Goal: Answer question/provide support: Share knowledge or assist other users

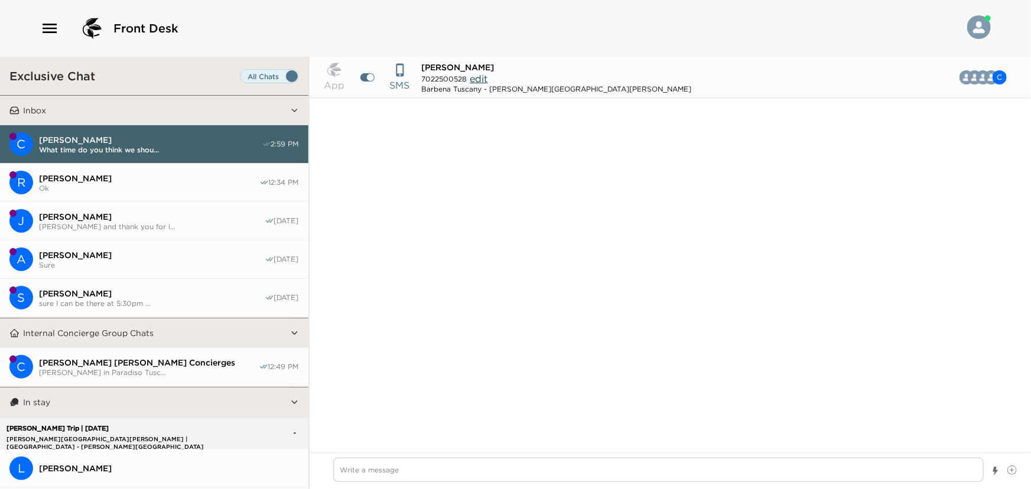
scroll to position [1298, 0]
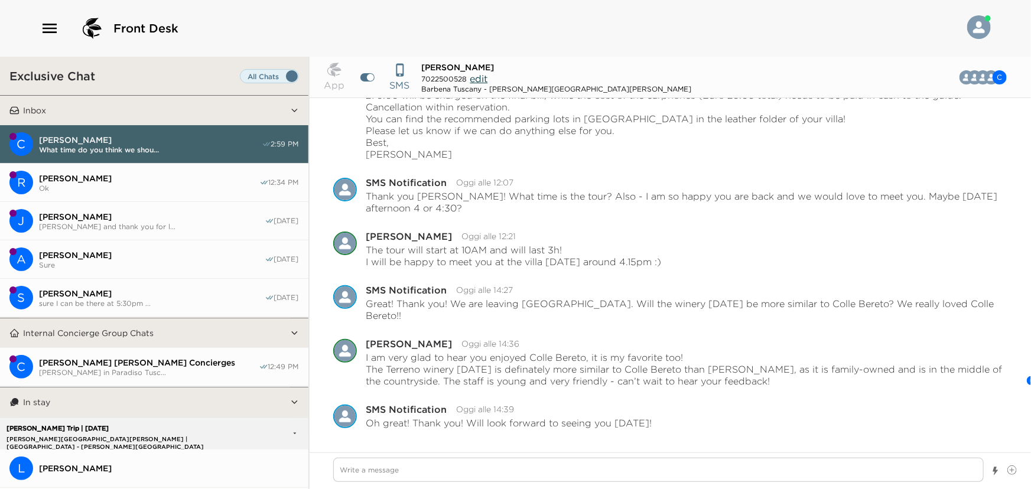
click at [513, 473] on textarea "Write a message" at bounding box center [658, 470] width 651 height 24
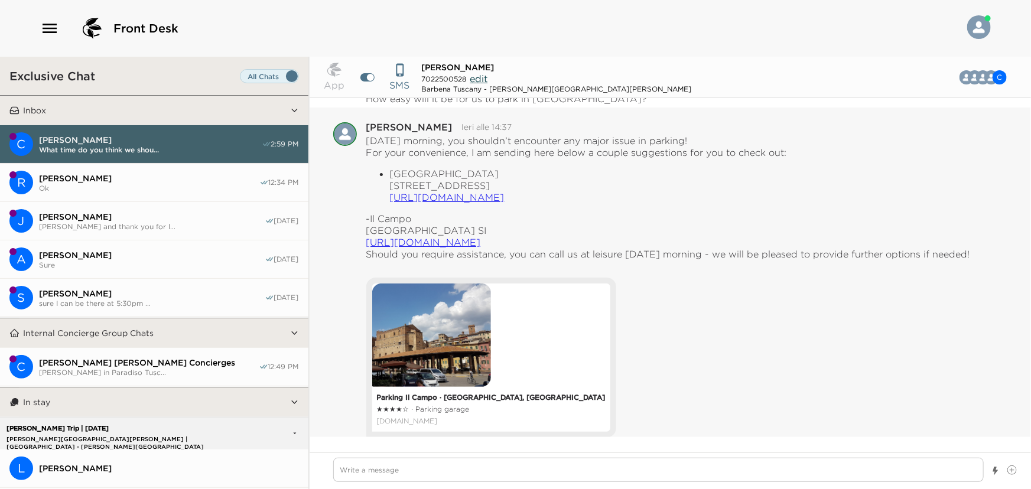
scroll to position [468, 0]
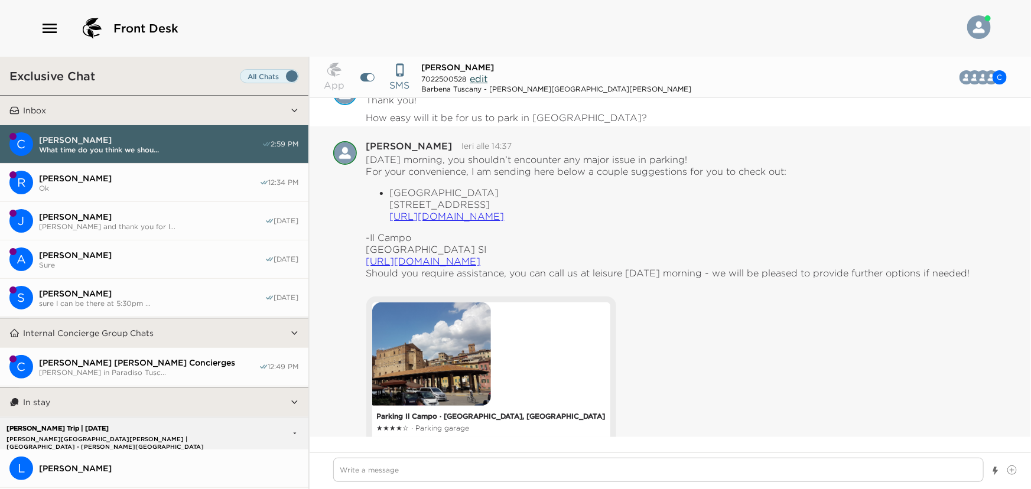
drag, startPoint x: 388, startPoint y: 192, endPoint x: 629, endPoint y: 256, distance: 248.7
click at [629, 256] on div "[DATE] morning, you shouldn’t encounter any major issue in parking! For your co…" at bounding box center [668, 216] width 604 height 125
copy div "[GEOGRAPHIC_DATA][STREET_ADDRESS] SI [URL][DOMAIN_NAME] -[GEOGRAPHIC_DATA] SI […"
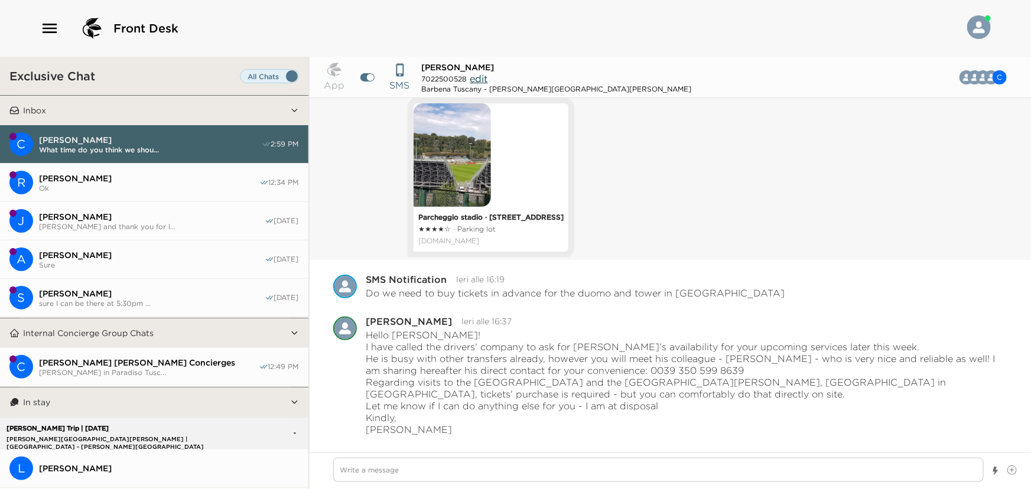
scroll to position [1274, 0]
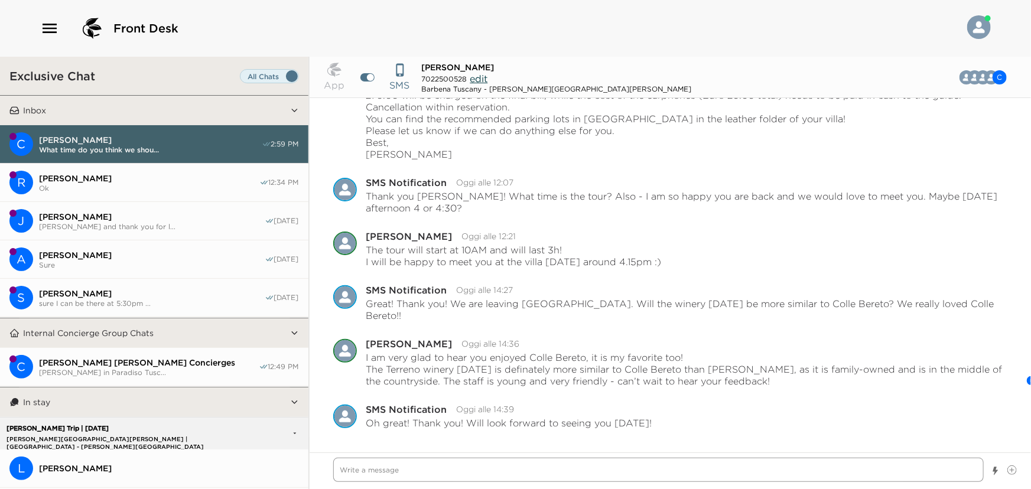
click at [517, 476] on textarea "Write a message" at bounding box center [658, 470] width 651 height 24
type textarea "x"
type textarea "Y"
type textarea "x"
type textarea "Yo"
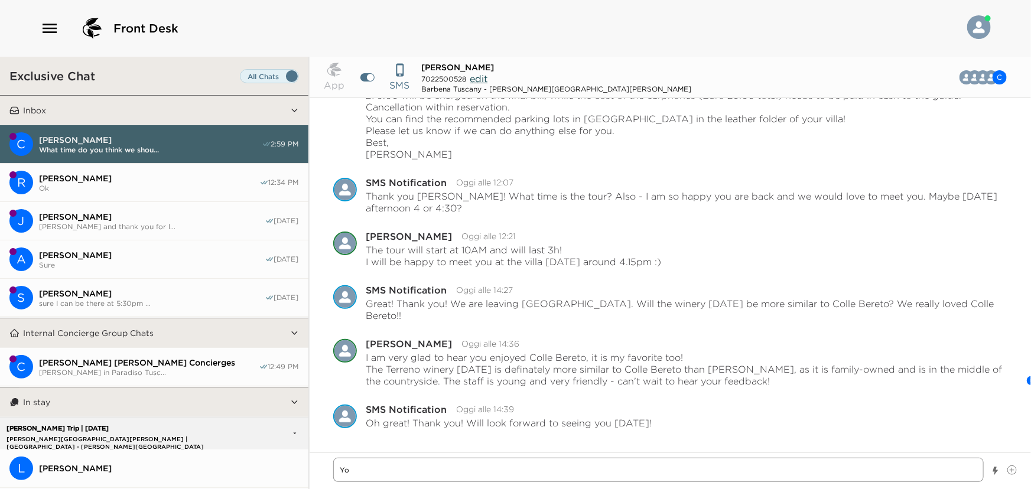
type textarea "x"
type textarea "You"
type textarea "x"
type textarea "You"
type textarea "x"
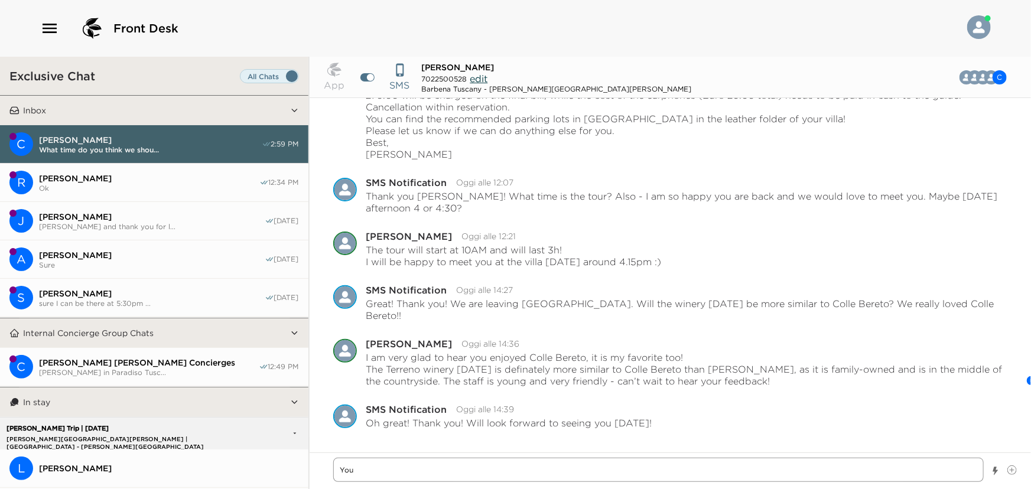
type textarea "You s"
type textarea "x"
type textarea "You sh"
type textarea "x"
type textarea "You sho"
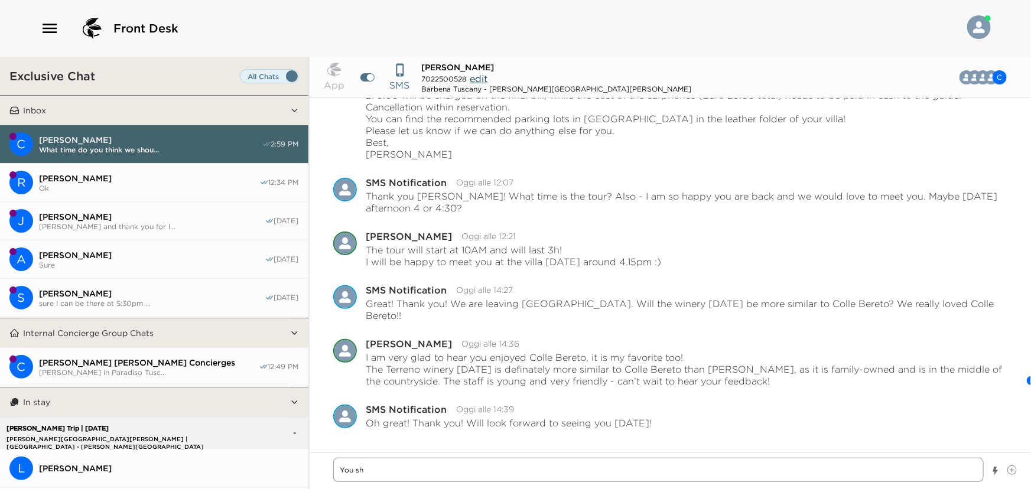
type textarea "x"
type textarea "You shou"
type textarea "x"
type textarea "You shoul"
type textarea "x"
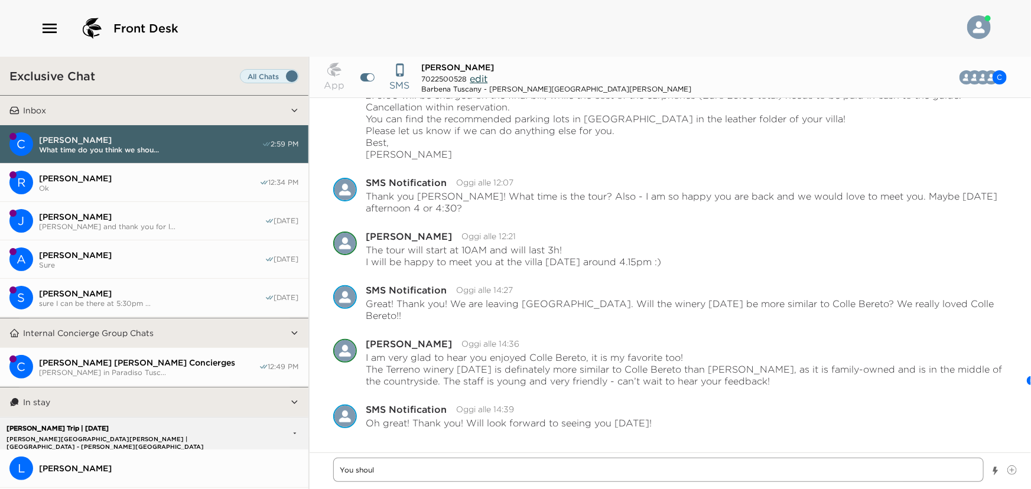
type textarea "You should"
type textarea "x"
type textarea "You should"
type textarea "x"
type textarea "You should l"
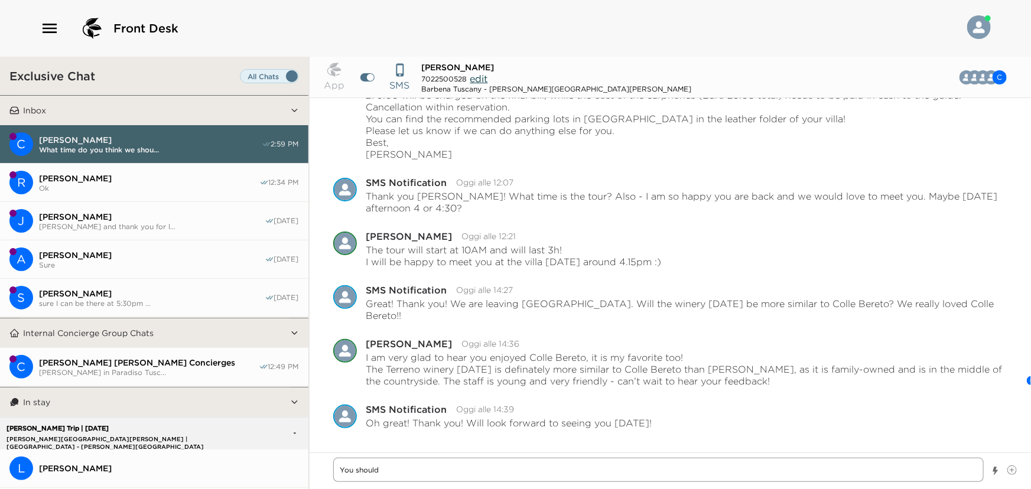
type textarea "x"
type textarea "You should le"
type textarea "x"
type textarea "You should lea"
type textarea "x"
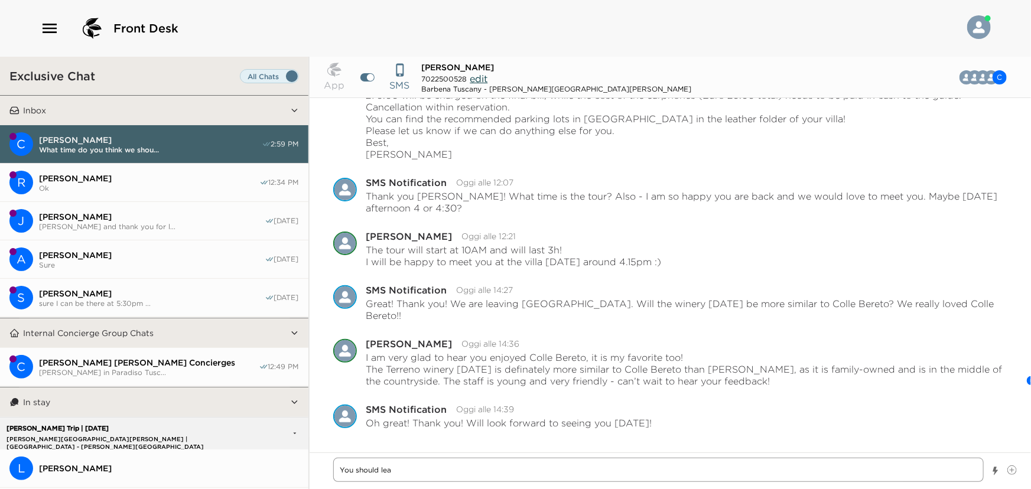
type textarea "You should leae"
type textarea "x"
type textarea "You should lea"
type textarea "x"
type textarea "You should leav"
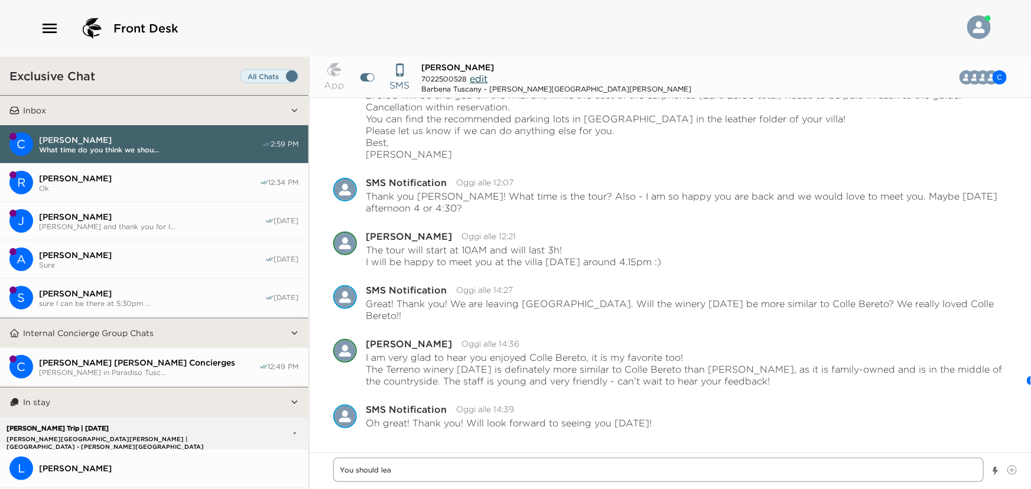
type textarea "x"
type textarea "You should leave"
type textarea "x"
type textarea "You should leave"
type textarea "x"
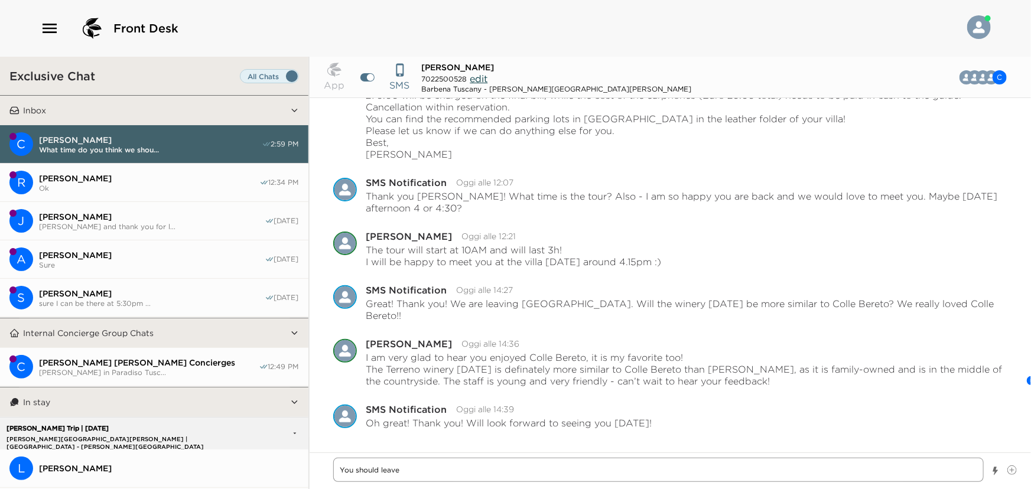
type textarea "You should leave b"
type textarea "x"
type textarea "You should leave by"
type textarea "x"
type textarea "You should leave by"
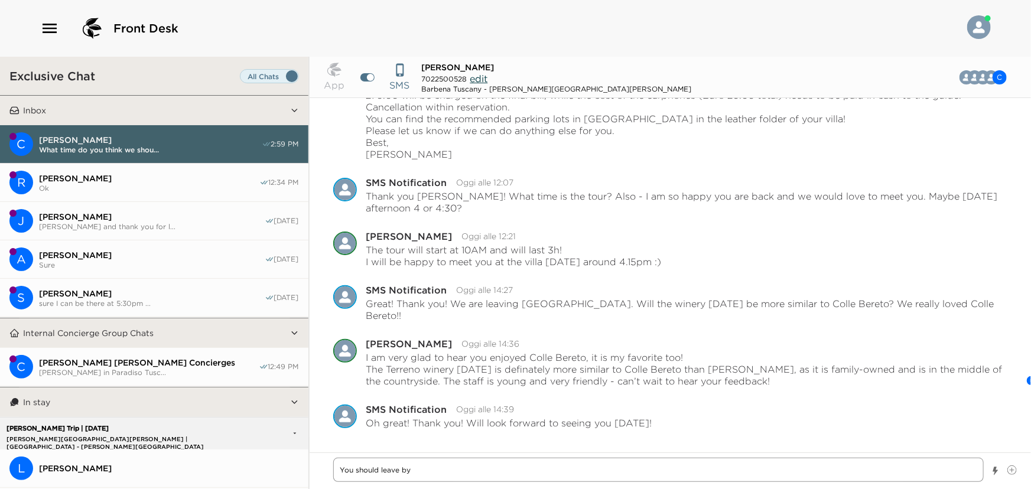
type textarea "x"
type textarea "You should leave by 9"
type textarea "x"
type textarea "You should leave by 9a"
type textarea "x"
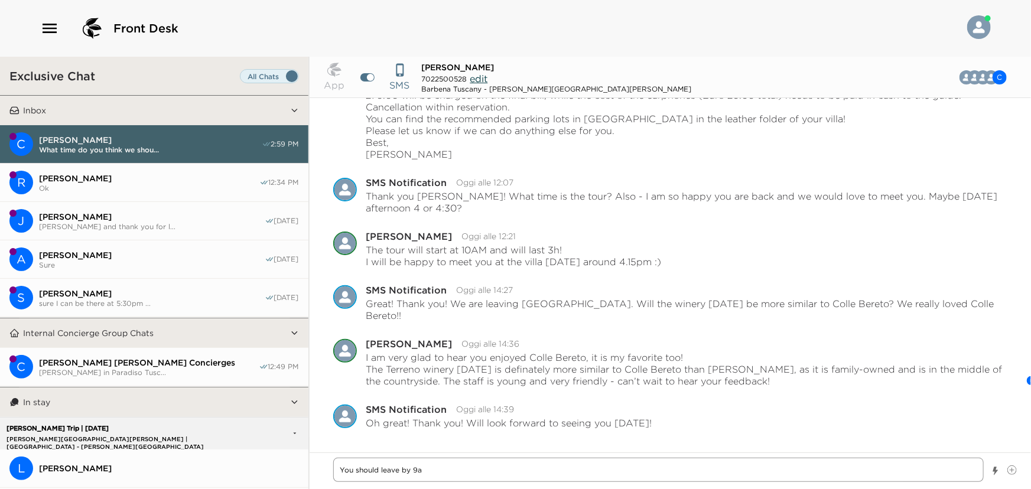
type textarea "You should leave by 9am"
type textarea "x"
type textarea "You should leave by 9am,"
type textarea "x"
type textarea "You should leave by 9am"
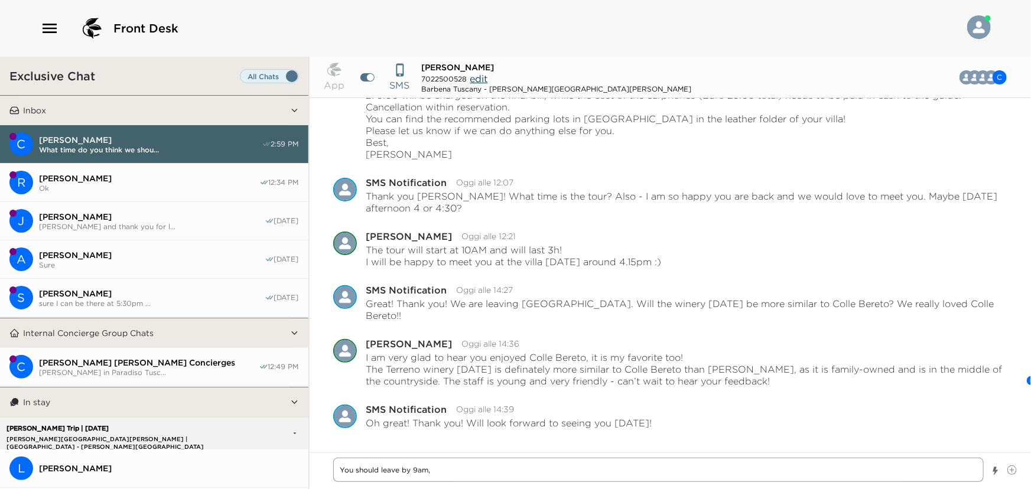
type textarea "x"
type textarea "You should leave by 9am"
type textarea "x"
type textarea "You should leave by 9am s"
type textarea "x"
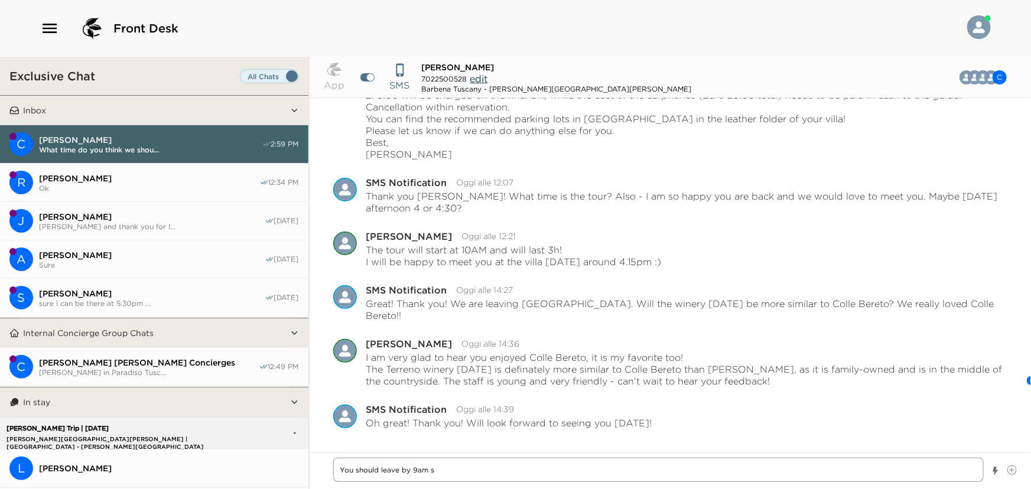
type textarea "You should leave by 9am so"
type textarea "x"
type textarea "You should leave by 9am so"
type textarea "x"
type textarea "You should leave by 9am so y"
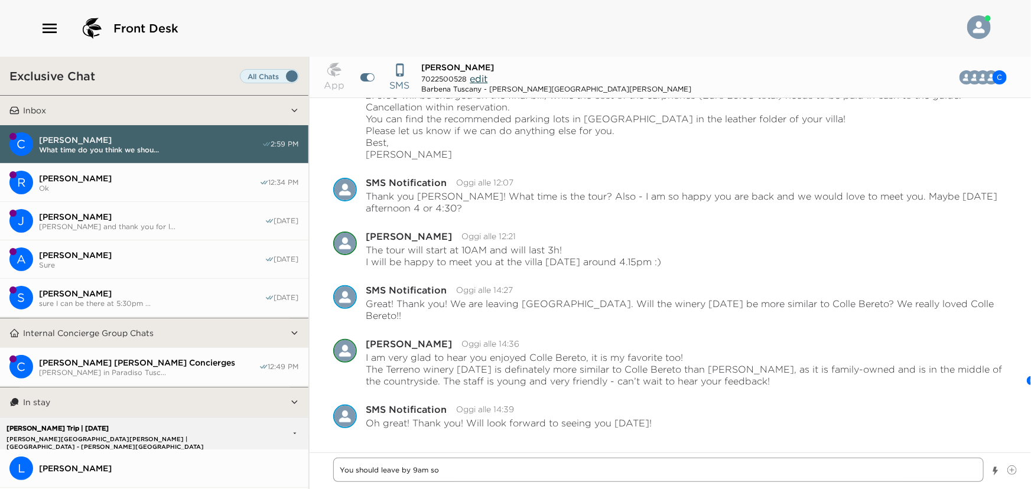
type textarea "x"
type textarea "You should leave by 9am so yo"
type textarea "x"
type textarea "You should leave by 9am so you"
type textarea "x"
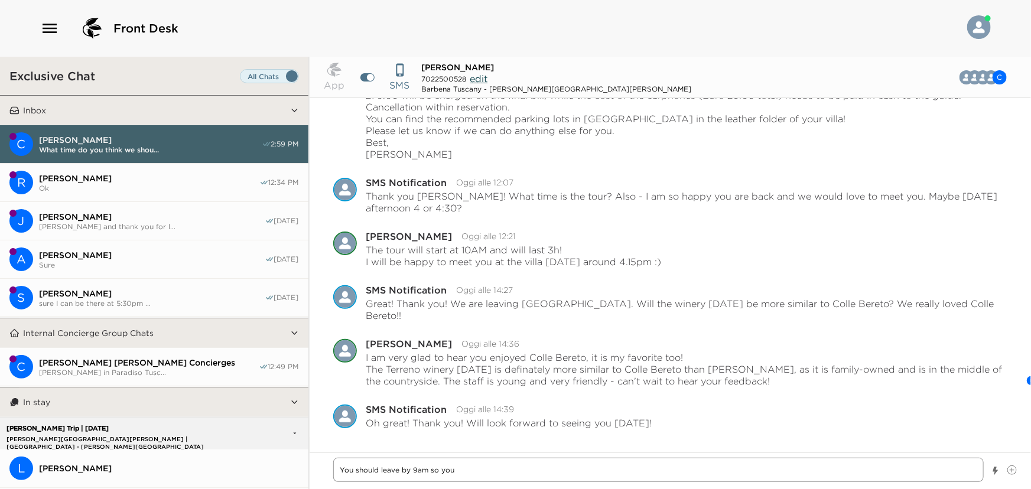
type textarea "You should leave by 9am so you"
type textarea "x"
type textarea "You should leave by 9am so you w"
type textarea "x"
type textarea "You should leave by 9am so you wi"
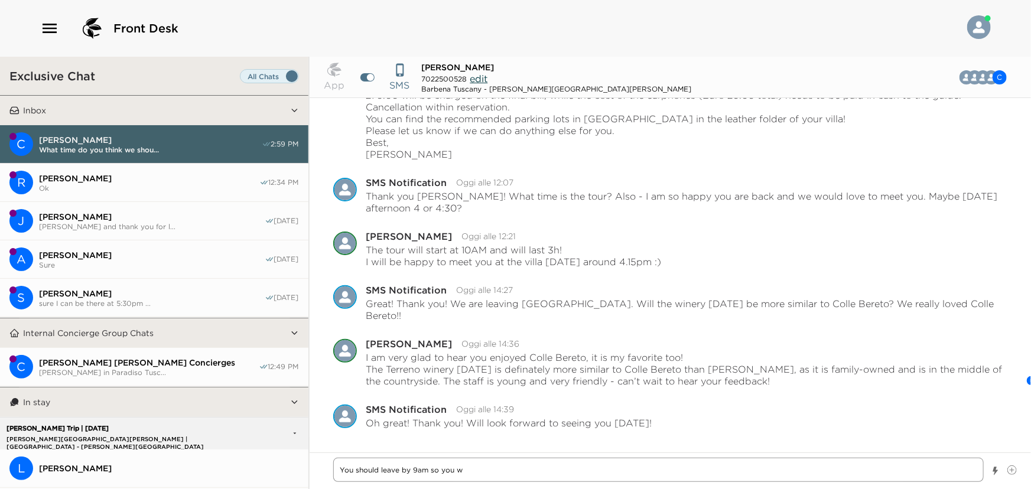
type textarea "x"
type textarea "You should leave by 9am so you wil"
type textarea "x"
type textarea "You should leave by 9am so you will"
type textarea "x"
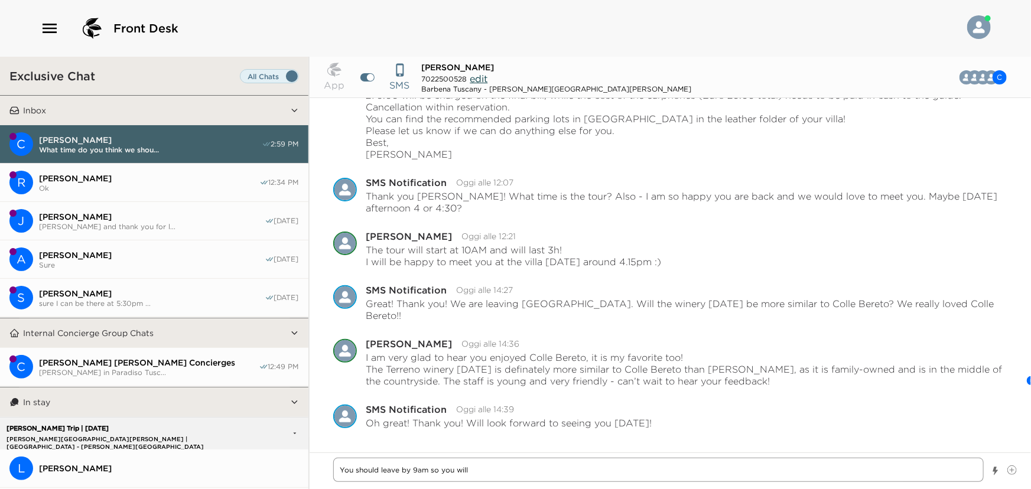
type textarea "You should leave by 9am so you will"
type textarea "x"
type textarea "You should leave by 9am so you will h"
type textarea "x"
type textarea "You should leave by 9am so you will ha"
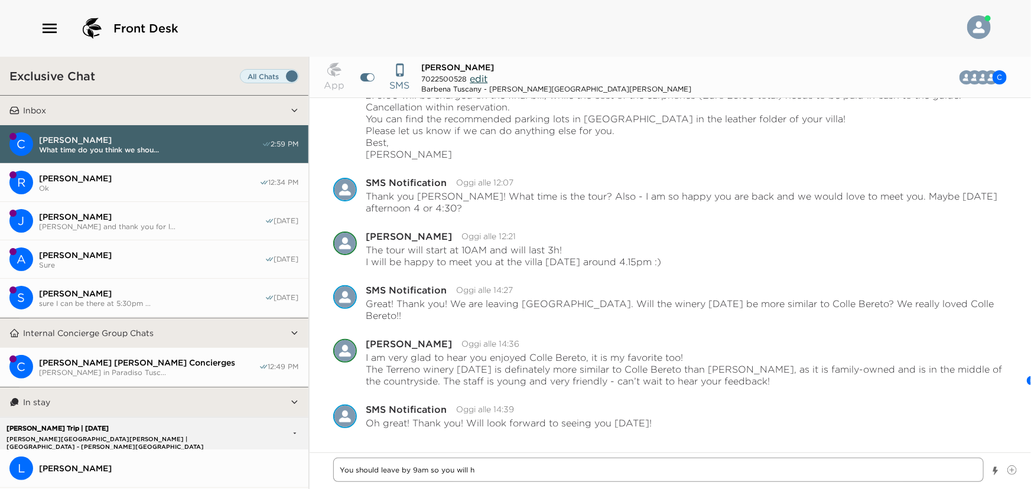
type textarea "x"
type textarea "You should leave by 9am so you will hav"
type textarea "x"
type textarea "You should leave by 9am so you will have"
type textarea "x"
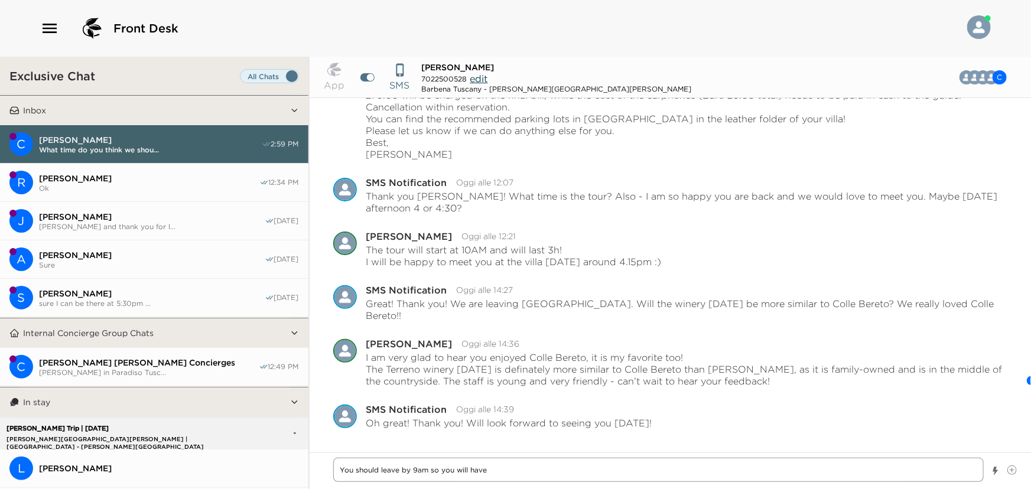
type textarea "You should leave by 9am so you will have"
type textarea "x"
type textarea "You should leave by 9am so you will have e"
type textarea "x"
type textarea "You should leave by 9am so you will have en"
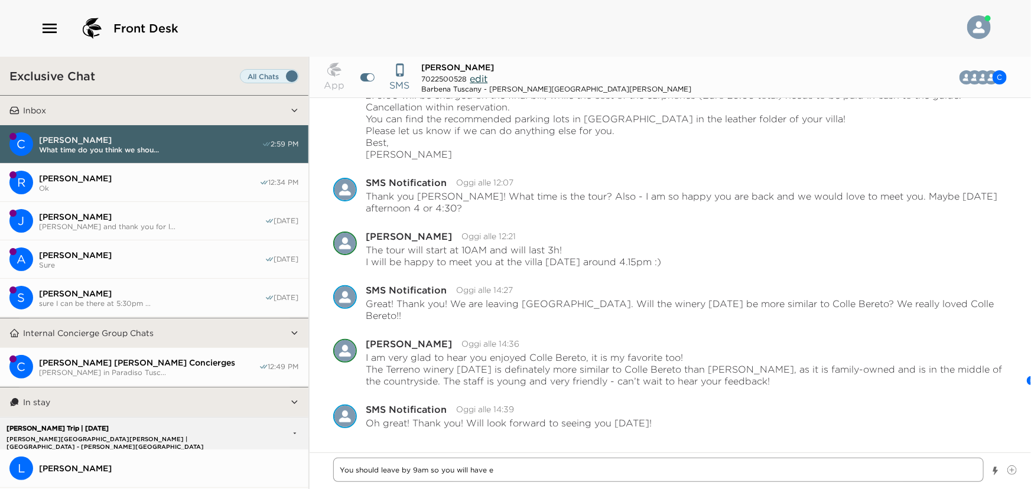
type textarea "x"
type textarea "You should leave by 9am so you will have [PERSON_NAME]"
type textarea "x"
type textarea "You should leave by 9am so you will have [PERSON_NAME]"
type textarea "x"
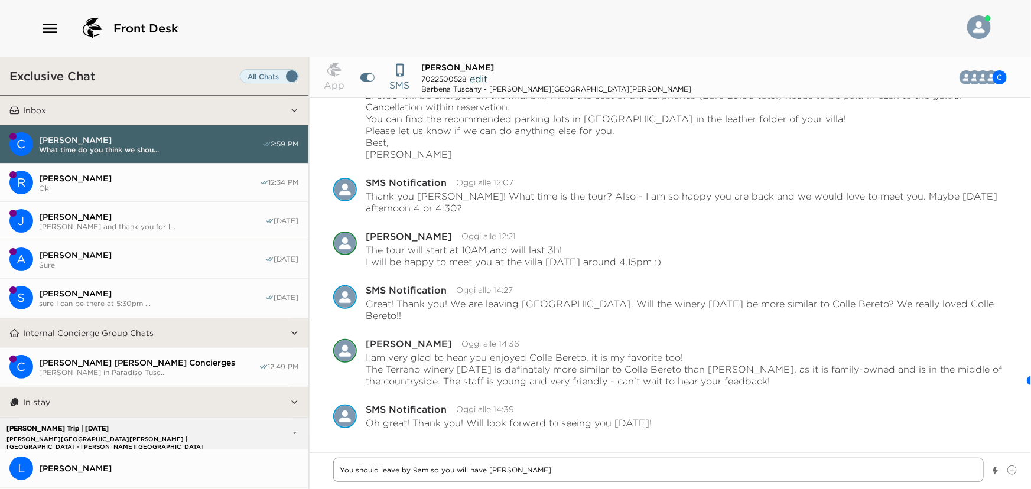
type textarea "You should leave by 9am so you will have enoug"
type textarea "x"
type textarea "You should leave by 9am so you will have enough"
type textarea "x"
type textarea "You should leave by 9am so you will have enough"
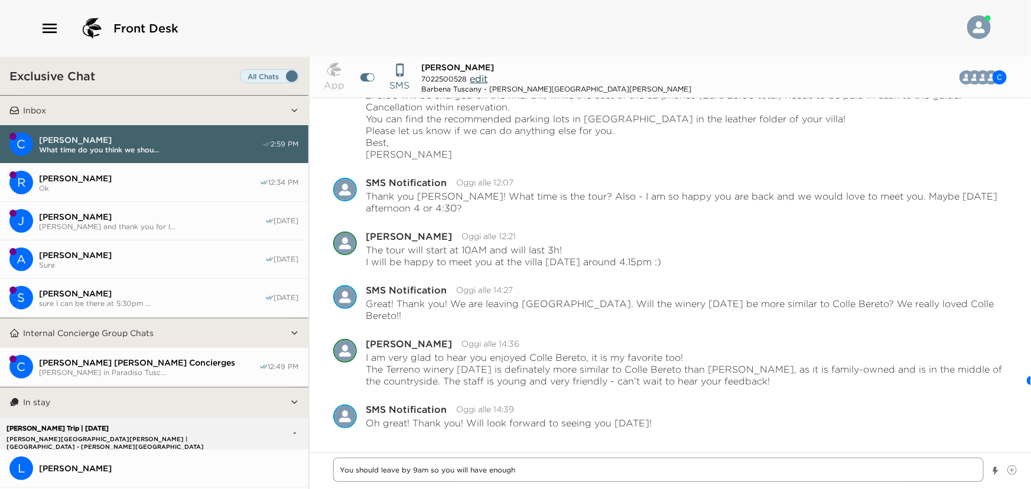
type textarea "x"
type textarea "You should leave by 9am so you will have enough t"
type textarea "x"
type textarea "You should leave by 9am so you will have enough ti"
type textarea "x"
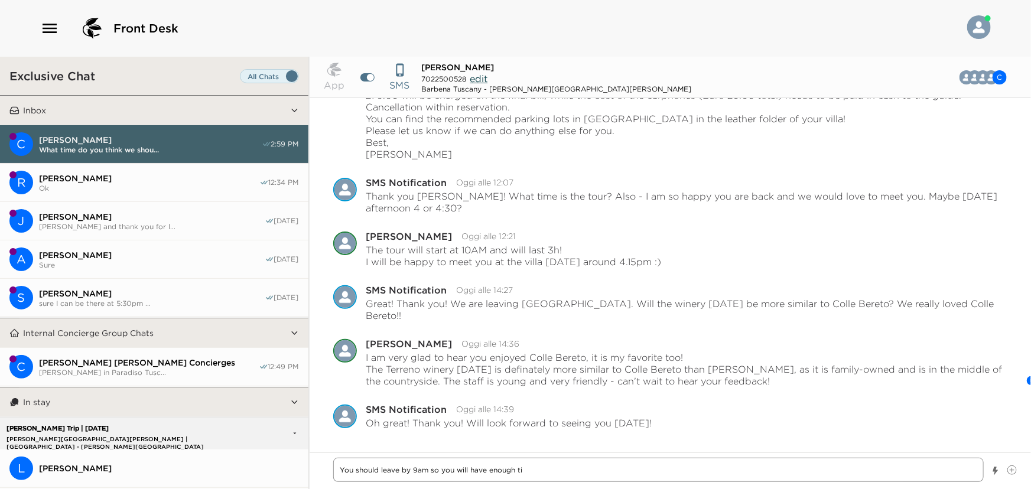
type textarea "You should leave by 9am so you will have enough [PERSON_NAME]"
type textarea "x"
type textarea "You should leave by 9am so you will have enough time"
type textarea "x"
type textarea "You should leave by am so you will have enough time"
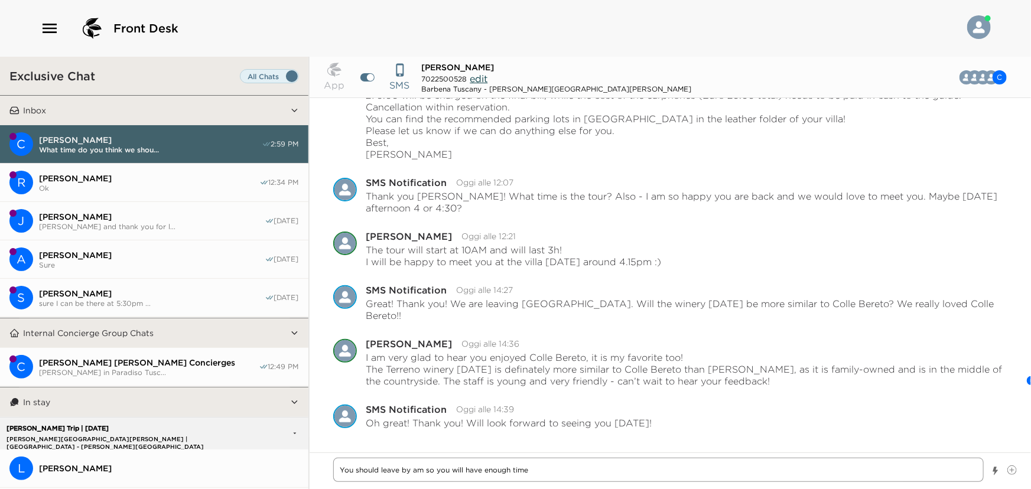
type textarea "x"
type textarea "You should leave by 8am so you will have enough time"
type textarea "x"
type textarea "You should leave by [DOMAIN_NAME] so you will have enough time"
type textarea "x"
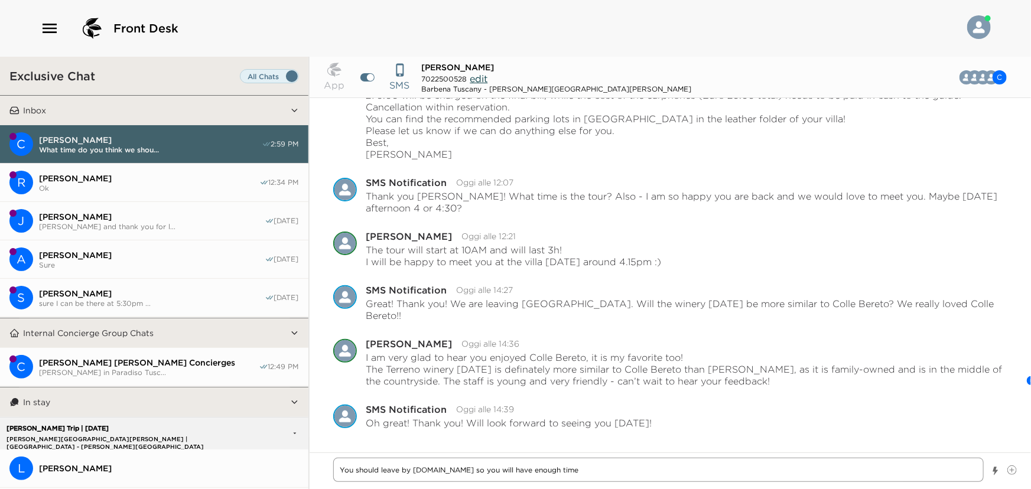
type textarea "You should leave by 8.4am so you will have enough time"
type textarea "x"
type textarea "You should leave by 8.40am so you will have enough time"
type textarea "x"
type textarea "You should leave by 8.4am so you will have enough time"
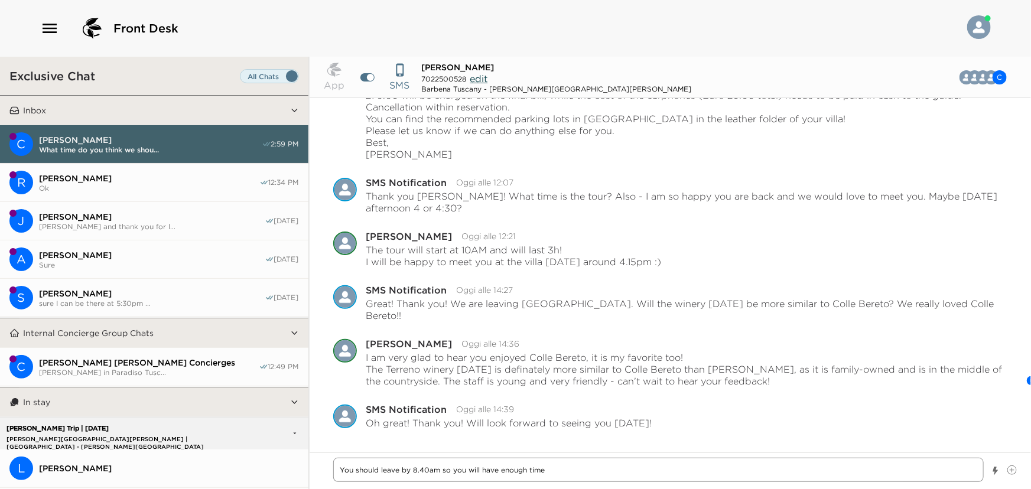
type textarea "x"
type textarea "You should leave by 8.45am so you will have enough time"
type textarea "x"
type textarea "You should leave by 8.45am so you will have enough time"
type textarea "x"
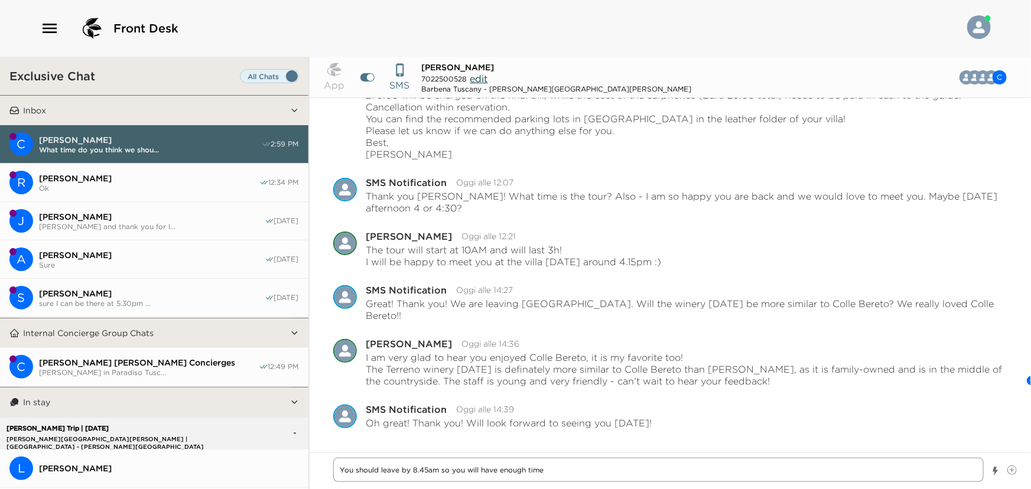
type textarea "You should leave by 8.45am so you will have enough time t"
type textarea "x"
type textarea "You should leave by 8.45am so you will have enough time to"
type textarea "x"
type textarea "You should leave by 8.45am so you will have enough time to"
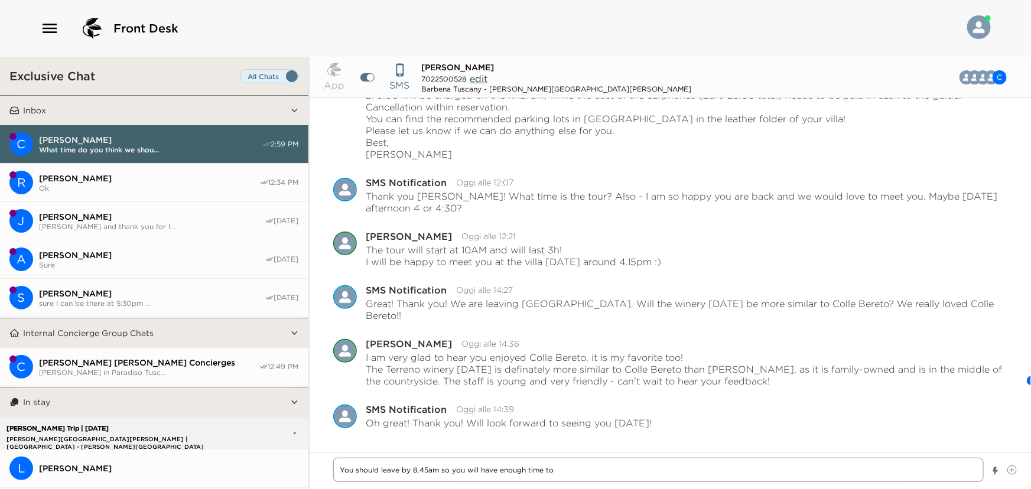
type textarea "x"
type textarea "You should leave by 8.45am so you will have enough time to r"
type textarea "x"
type textarea "You should leave by 8.45am so you will have enough time to re"
type textarea "x"
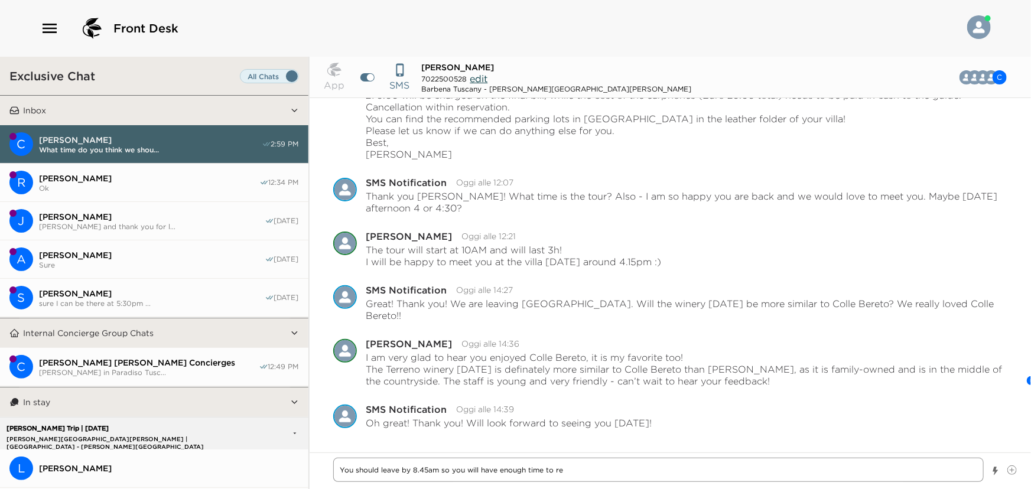
type textarea "You should leave by 8.45am so you will have enough time to [PERSON_NAME]"
type textarea "x"
type textarea "You should leave by 8.45am so you will have enough time to reac"
type textarea "x"
type textarea "You should leave by 8.45am so you will have enough time to reach"
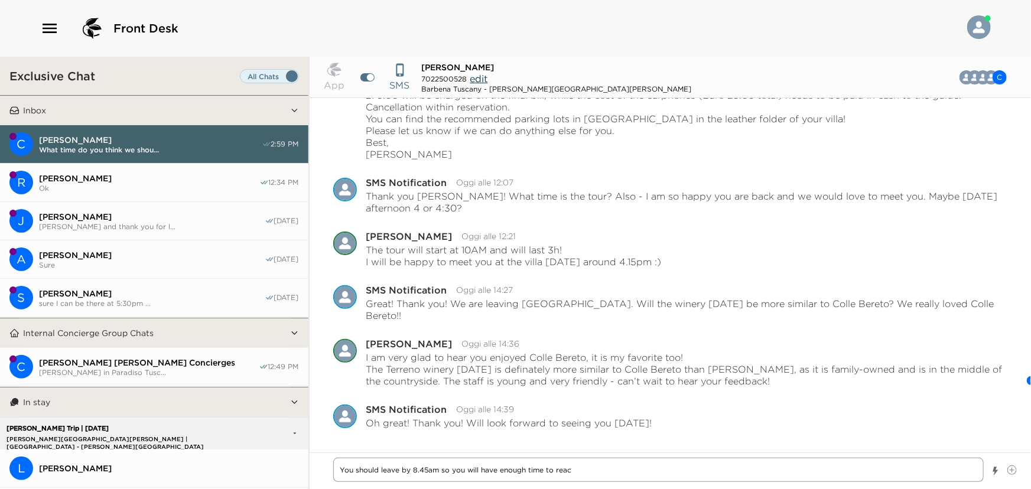
type textarea "x"
type textarea "You should leave by 8.45am so you will have enough time to reach"
type textarea "x"
type textarea "You should leave by 8.45am so you will have enough time to reach t"
type textarea "x"
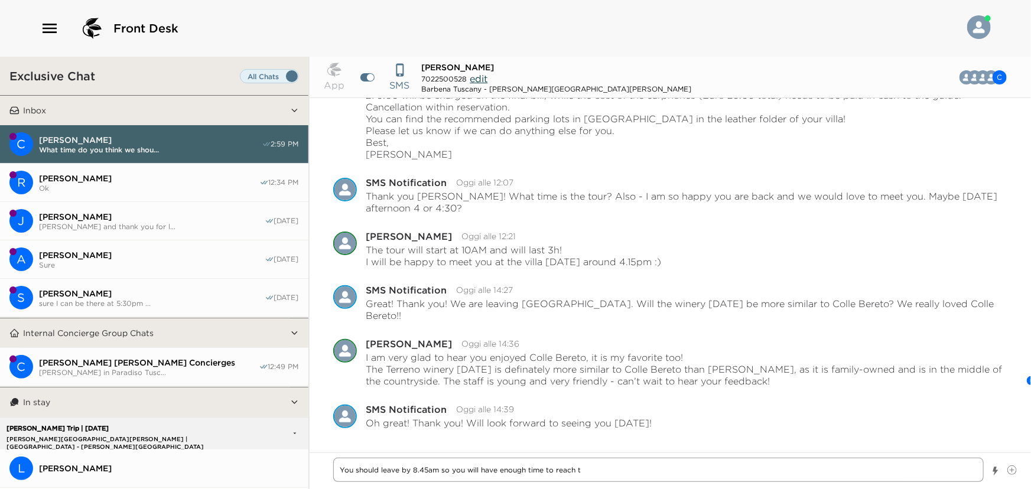
type textarea "You should leave by 8.45am so you will have enough time to reach th"
type textarea "x"
type textarea "You should leave by 8.45am so you will have enough time to reach the"
type textarea "x"
type textarea "You should leave by 8.45am so you will have enough time to reach the"
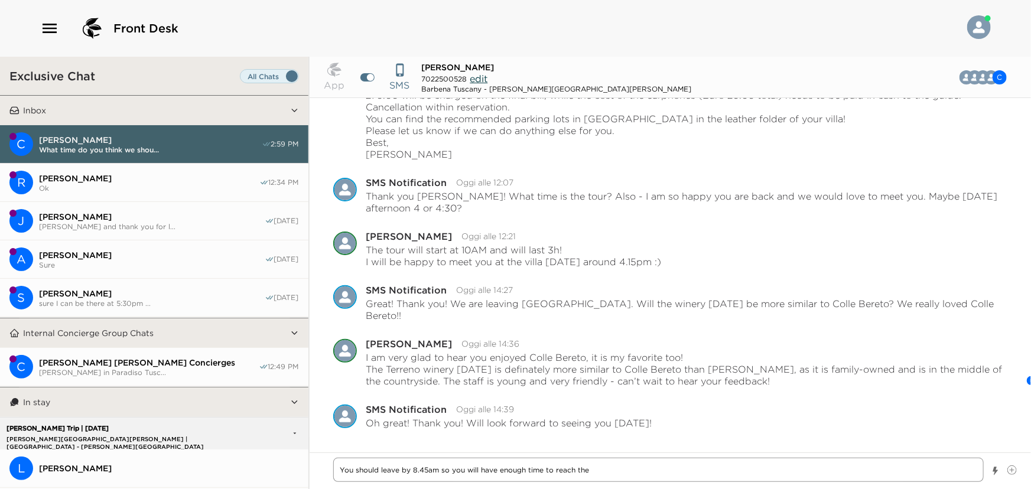
type textarea "x"
type textarea "You should leave by 8.45am so you will have enough time to reach the c"
type textarea "x"
type textarea "You should leave by 8.45am so you will have enough time to reach the"
type textarea "x"
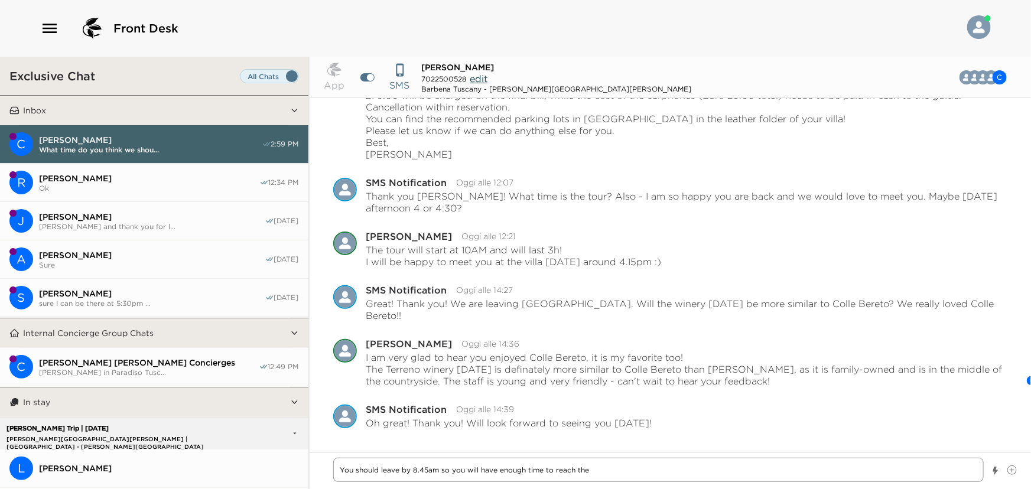
type textarea "You should leave by 8.45am so you will have enough time to reach the p"
type textarea "x"
type textarea "You should leave by 8.45am so you will have enough time to reach the pa"
type textarea "x"
type textarea "You should leave by 8.45am so you will have enough time to reach the par"
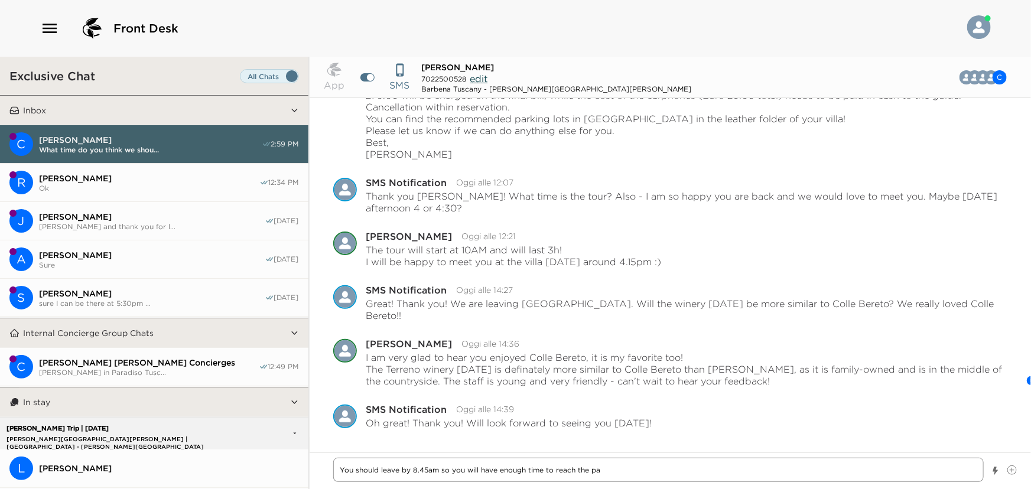
type textarea "x"
type textarea "You should leave by 8.45am so you will have enough time to reach the park"
type textarea "x"
type textarea "You should leave by 8.45am so you will have enough time to reach the parki"
type textarea "x"
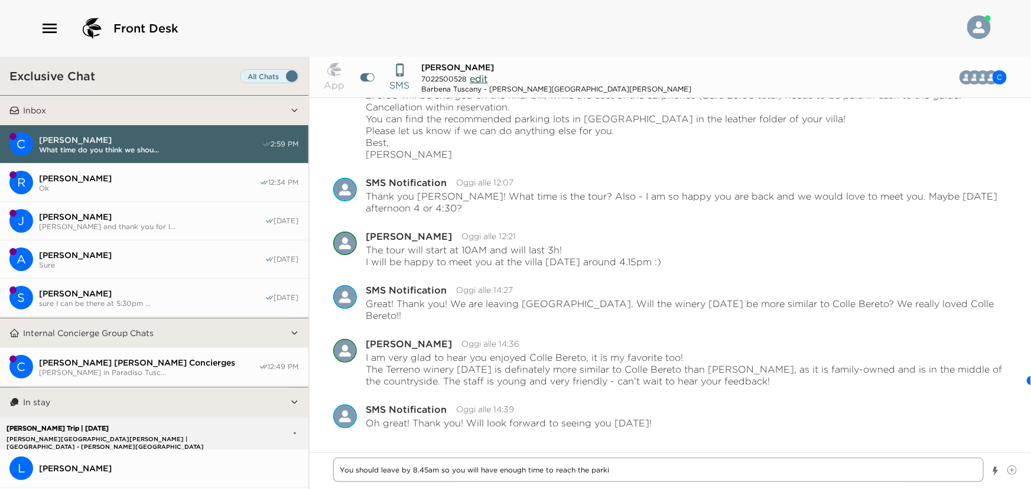
type textarea "You should leave by 8.45am so you will have enough time to reach the [PERSON_NA…"
type textarea "x"
type textarea "You should leave by 8.45am so you will have enough time to reach the parking"
type textarea "x"
type textarea "You should leave by 8.45am so you will have enough time to reach the parking"
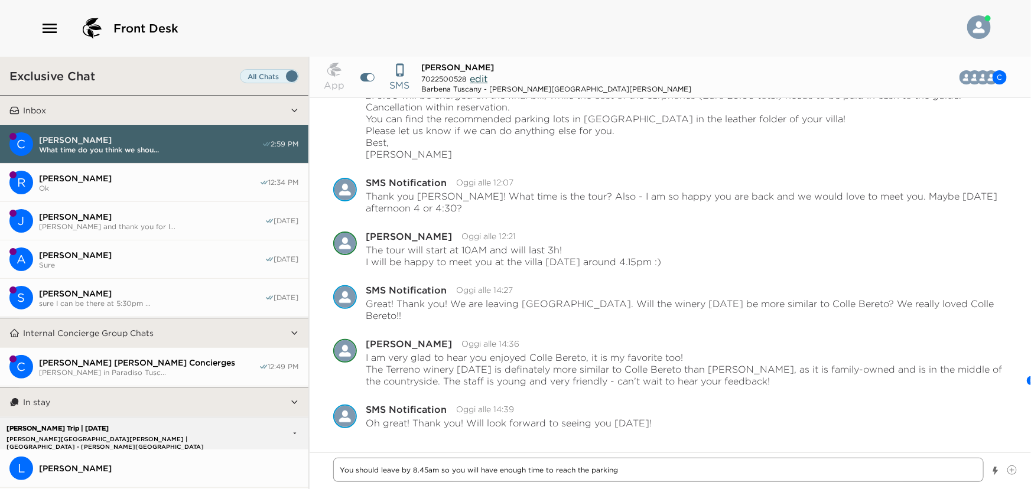
type textarea "x"
type textarea "You should leave by 8.45am so you will have enough time to reach the parking s"
type textarea "x"
type textarea "You should leave by 8.45am so you will have enough time to reach the parking sp"
type textarea "x"
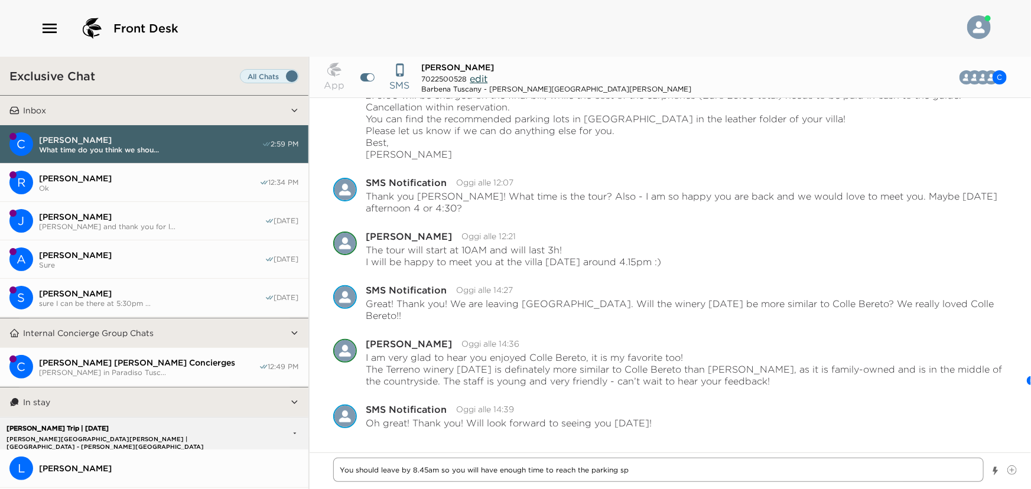
type textarea "You should leave by 8.45am so you will have enough time to reach the parking spo"
type textarea "x"
type textarea "You should leave by 8.45am so you will have enough time to reach the parking sp…"
type textarea "x"
type textarea "You should leave by 8.45am so you will have enough time to reach the parking sp…"
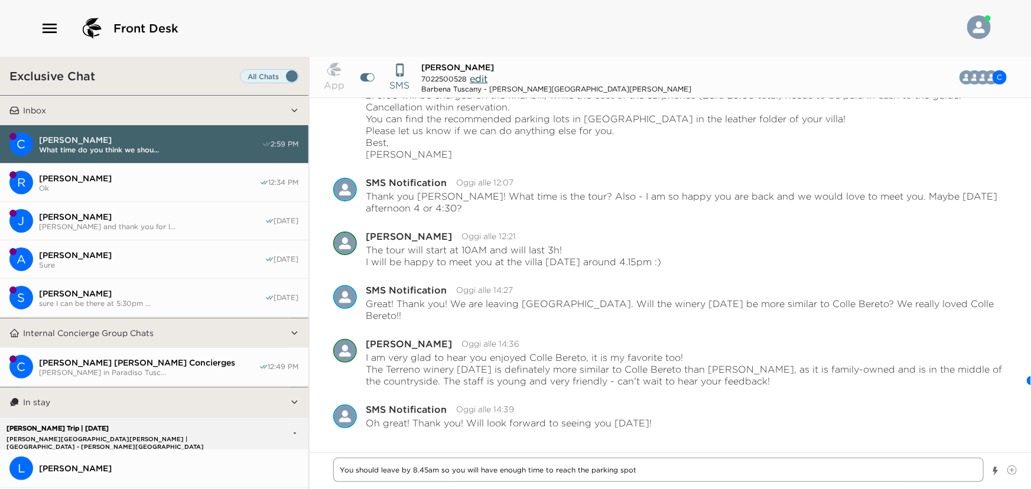
type textarea "x"
type textarea "You should leave by 8.45am so you will have enough time to reach the parking sp…"
type textarea "x"
type textarea "You should leave by 8.45am so you will have enough time to reach the parking sp…"
type textarea "x"
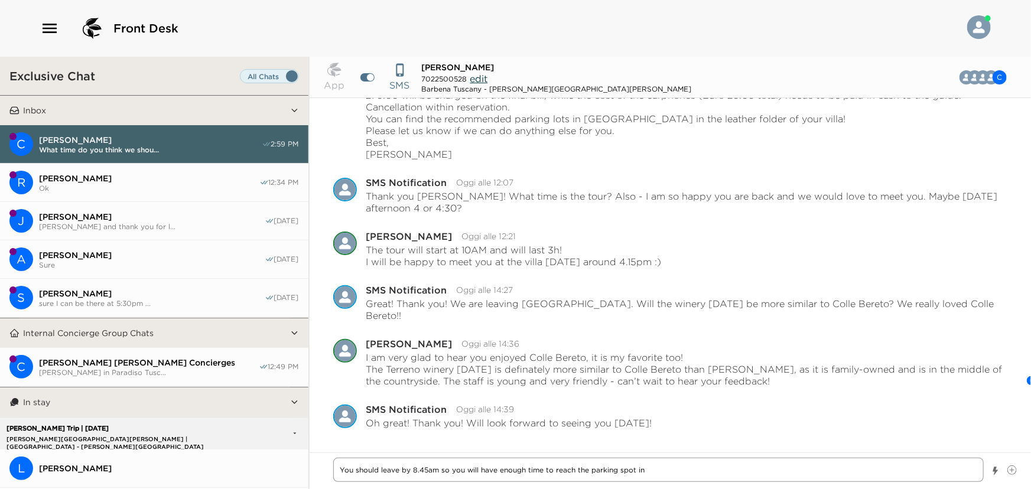
type textarea "You should leave by 8.45am so you will have enough time to reach the parking sp…"
type textarea "x"
type textarea "You should leave by 8.45am so you will have enough time to reach the parking sp…"
type textarea "x"
type textarea "You should leave by 8.45am so you will have enough time to reach the parking sp…"
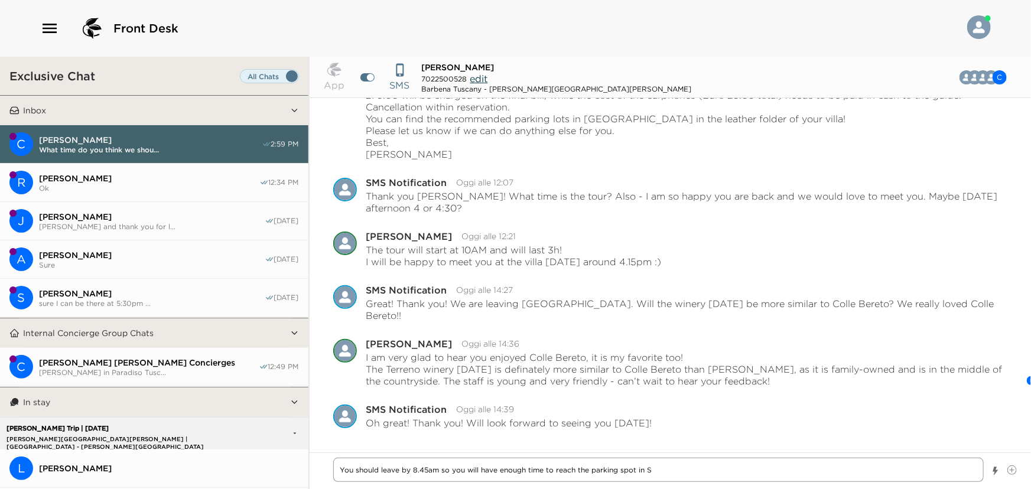
type textarea "x"
type textarea "You should leave by 8.45am so you will have enough time to reach the parking sp…"
type textarea "x"
type textarea "You should leave by 8.45am so you will have enough time to reach the parking sp…"
type textarea "x"
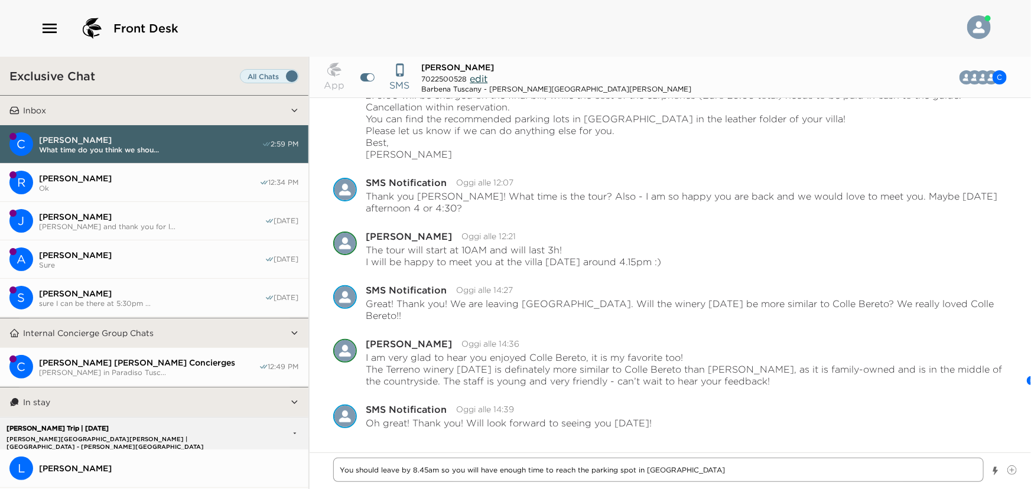
type textarea "You should leave by 8.45am so you will have enough time to reach the parking sp…"
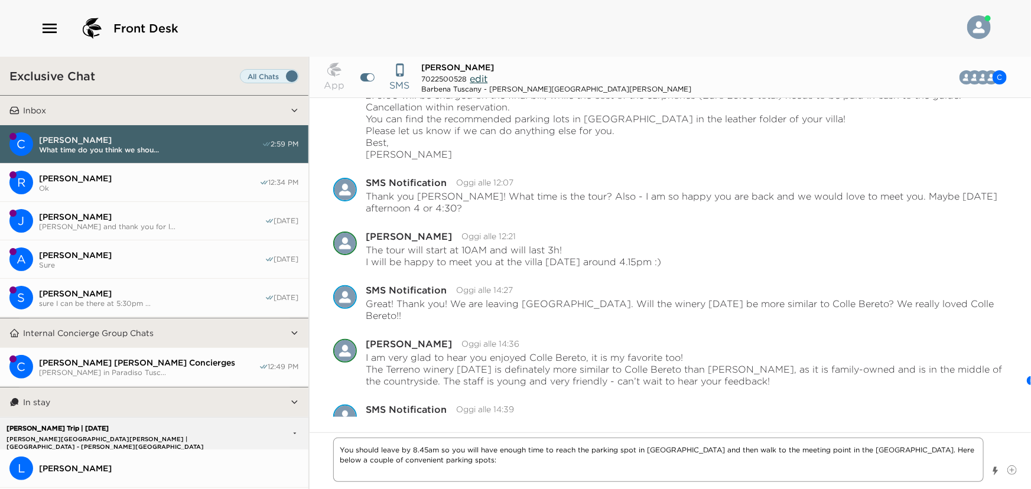
paste textarea "[GEOGRAPHIC_DATA][STREET_ADDRESS] SI [URL][DOMAIN_NAME] -[GEOGRAPHIC_DATA] SI […"
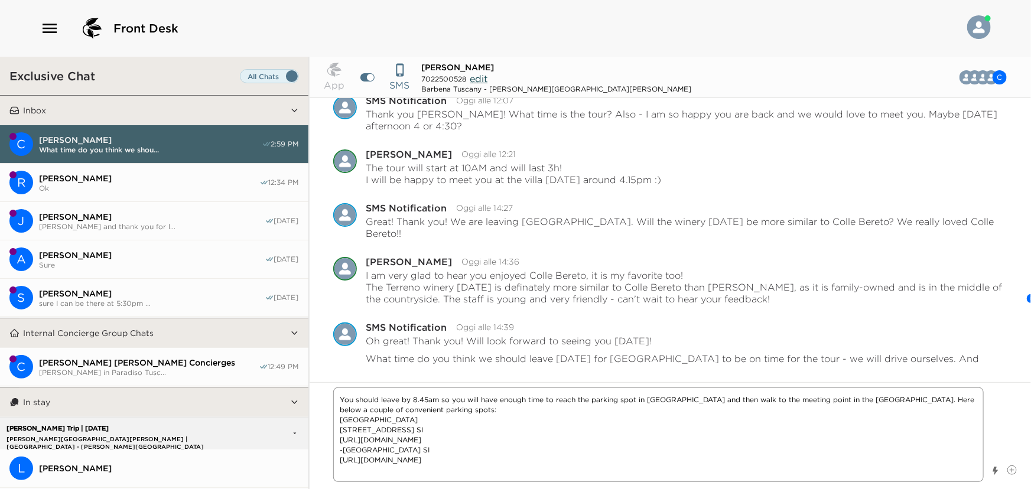
click at [340, 419] on textarea "You should leave by 8.45am so you will have enough time to reach the parking sp…" at bounding box center [658, 435] width 651 height 95
click at [343, 452] on textarea "You should leave by 8.45am so you will have enough time to reach the parking sp…" at bounding box center [658, 435] width 651 height 95
click at [512, 437] on textarea "You should leave by 8.45am so you will have enough time to reach the parking sp…" at bounding box center [658, 435] width 651 height 95
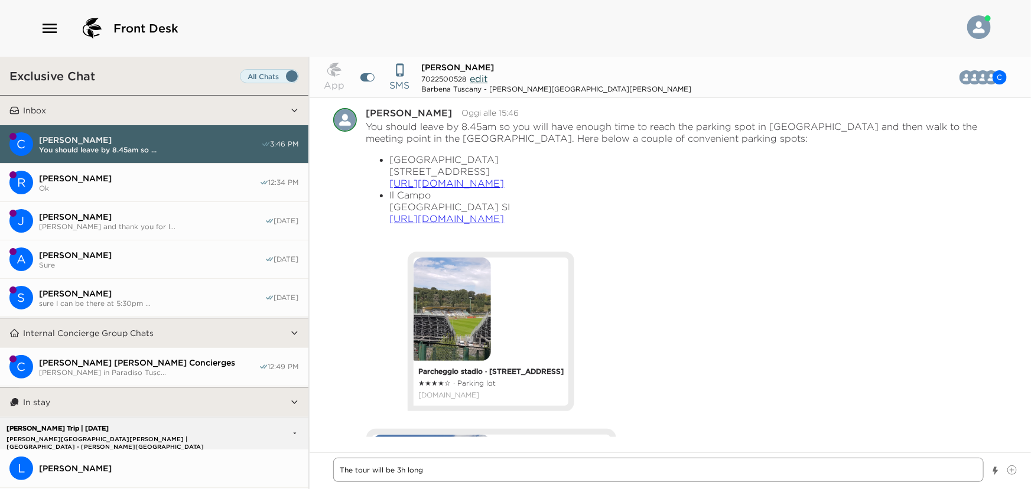
scroll to position [1772, 0]
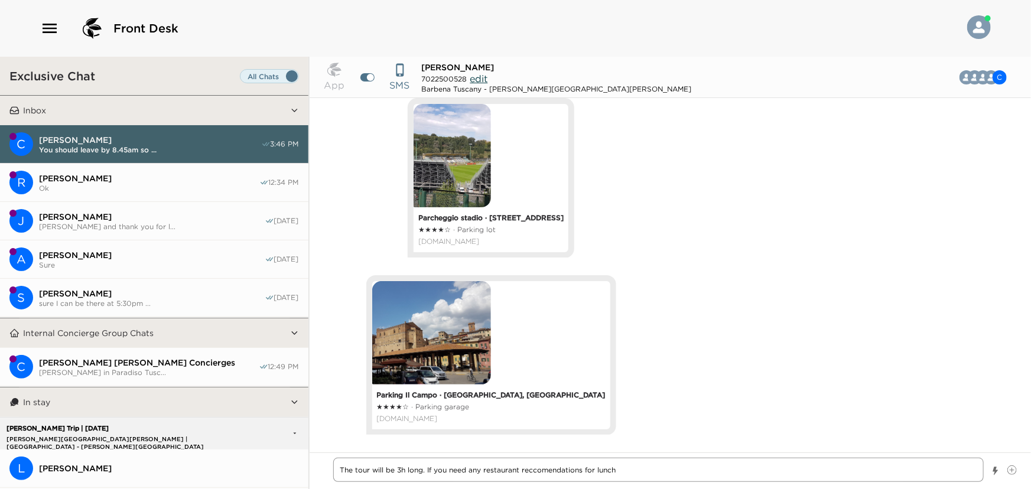
click at [534, 475] on textarea "The tour will be 3h long. If you need any restaurant reccomendations for lunch" at bounding box center [658, 470] width 651 height 24
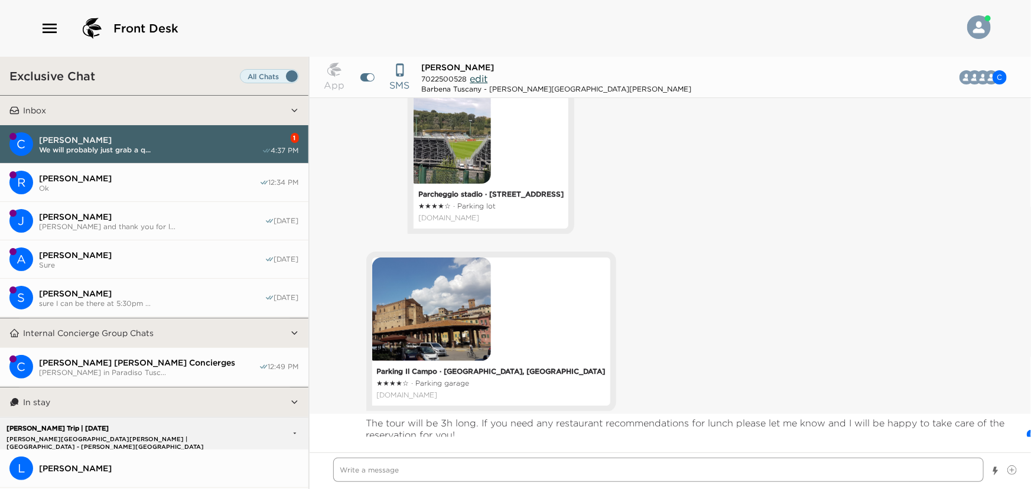
scroll to position [1843, 0]
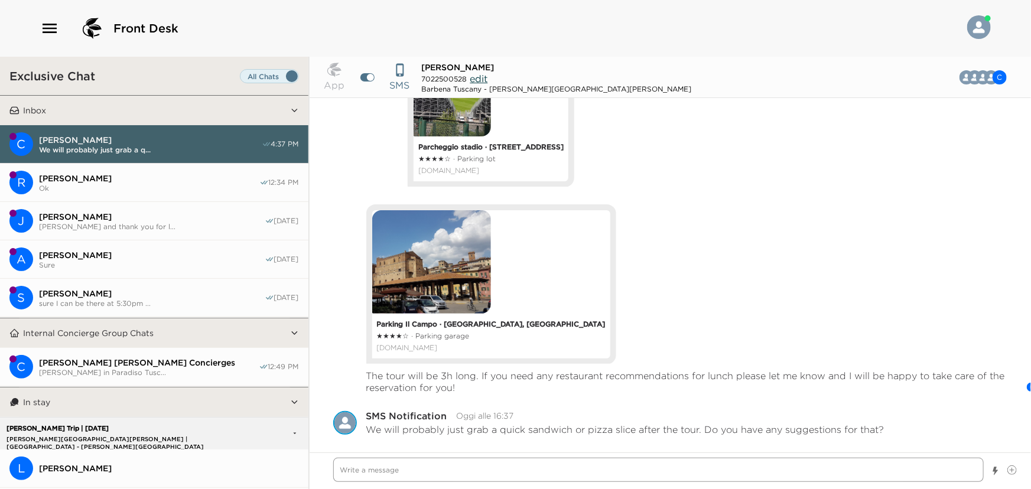
click at [478, 473] on textarea "Write a message" at bounding box center [658, 470] width 651 height 24
click at [429, 474] on textarea "Write a message" at bounding box center [658, 470] width 651 height 24
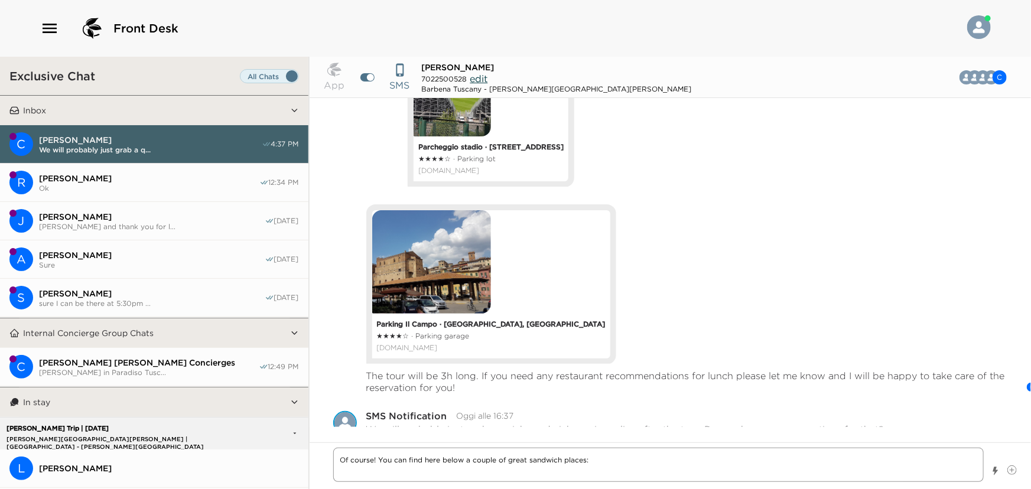
paste textarea "[PERSON_NAME] [PERSON_NAME]"
paste textarea "[URL][DOMAIN_NAME]"
click at [483, 460] on textarea "Of course! You can find here below a couple of great sandwich places: [PERSON_N…" at bounding box center [658, 460] width 651 height 44
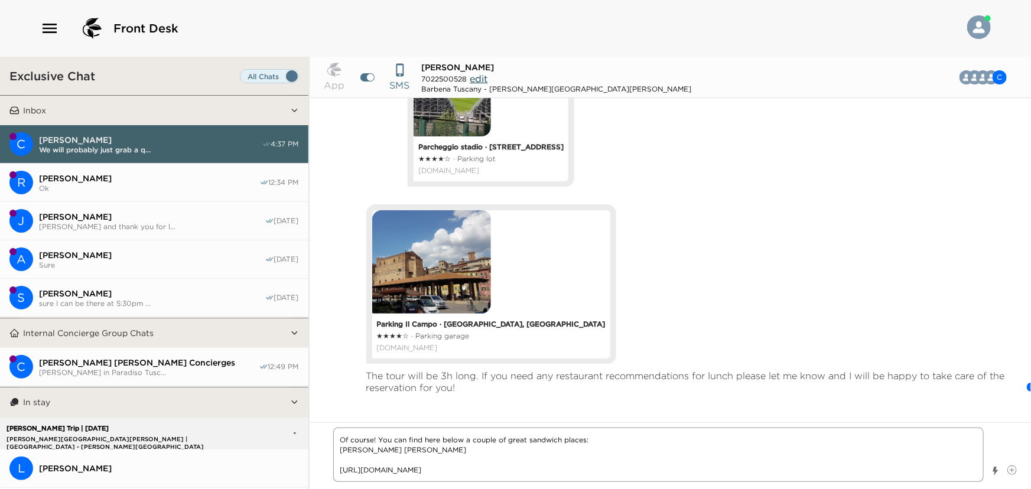
paste textarea "[STREET_ADDRESS]"
click at [548, 473] on textarea "Of course! You can find here below a couple of great sandwich places: [PERSON_N…" at bounding box center [658, 455] width 651 height 54
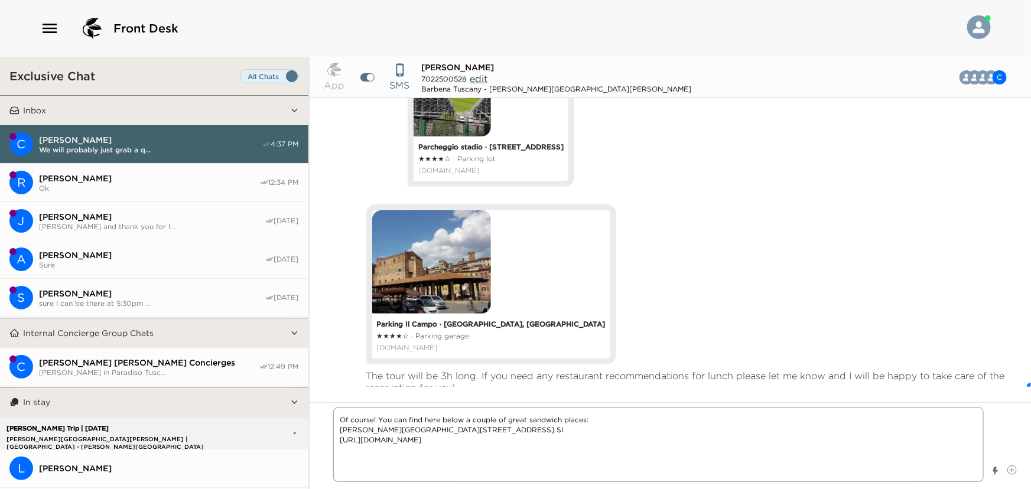
paste textarea "Du' Cose [PERSON_NAME]"
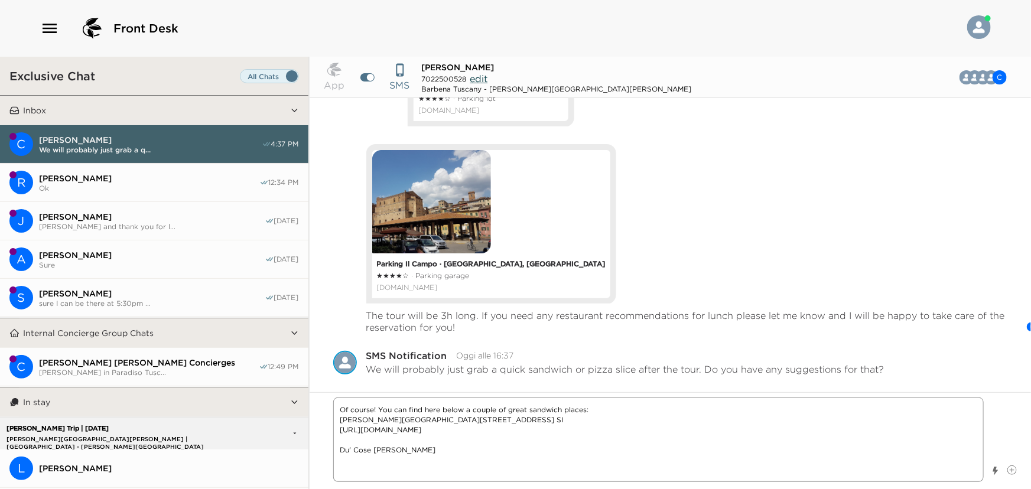
paste textarea "[STREET_ADDRESS]"
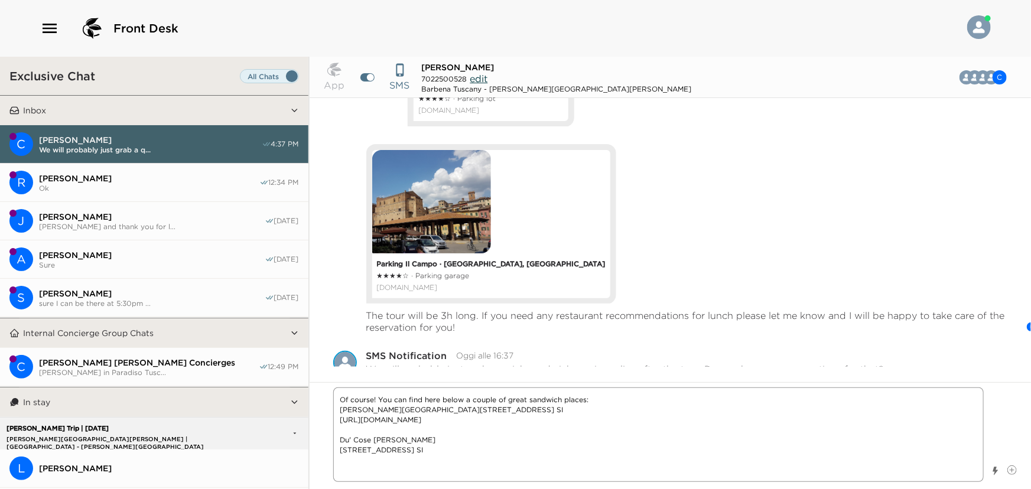
paste textarea "[URL][DOMAIN_NAME]"
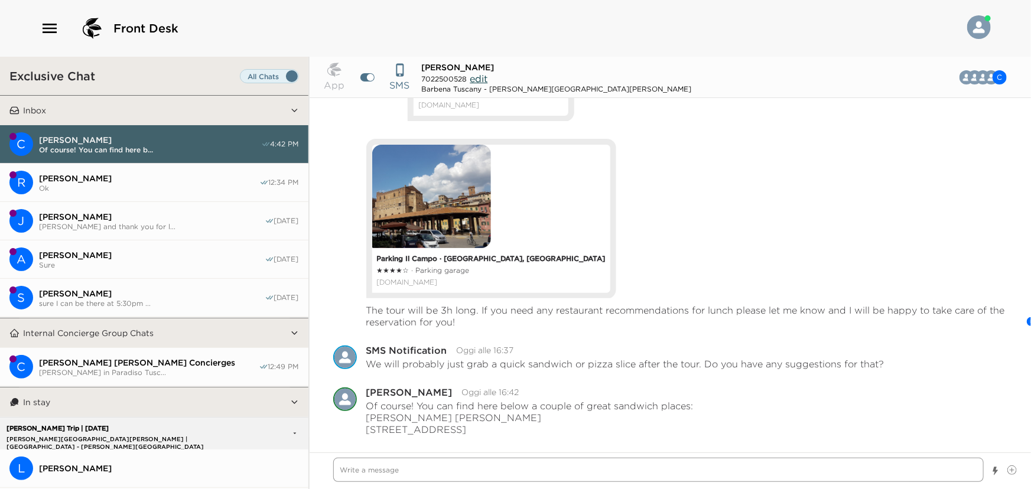
scroll to position [2310, 0]
